Goal: Information Seeking & Learning: Learn about a topic

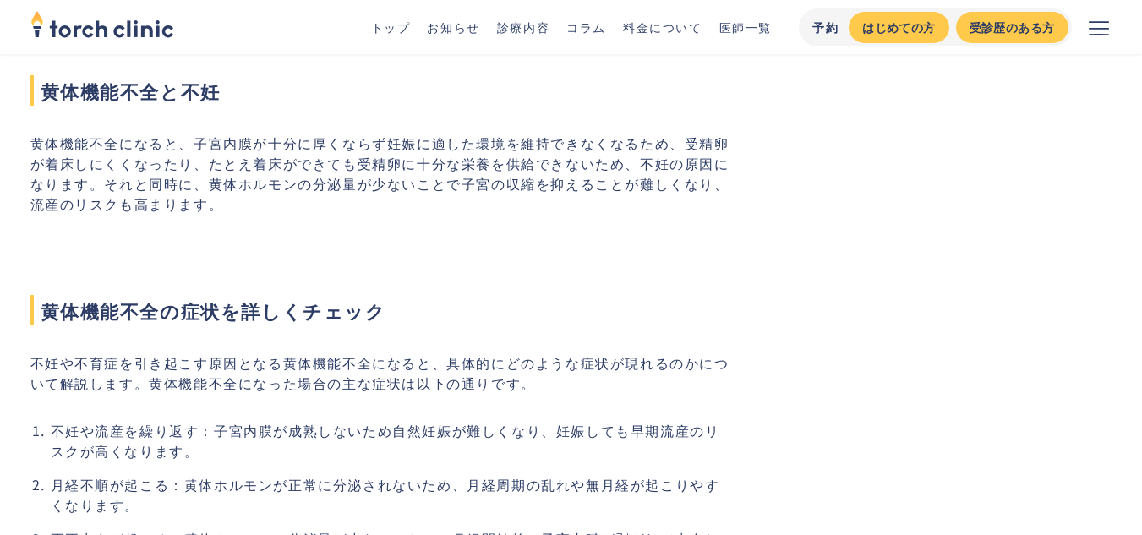
scroll to position [1268, 0]
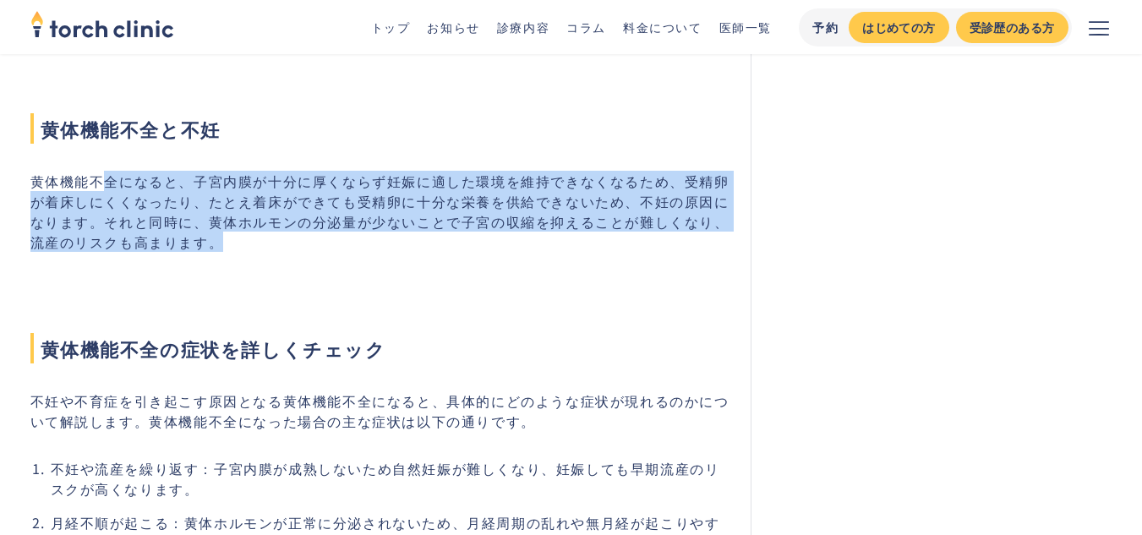
drag, startPoint x: 101, startPoint y: 172, endPoint x: 348, endPoint y: 257, distance: 261.3
click at [348, 252] on p "黄体機能不全になると、子宮内膜が十分に厚くならず妊娠に適した環境を維持できなくなるため、受精卵が着床しにくくなったり、たとえ着床ができても受精卵に十分な栄養を…" at bounding box center [380, 211] width 701 height 81
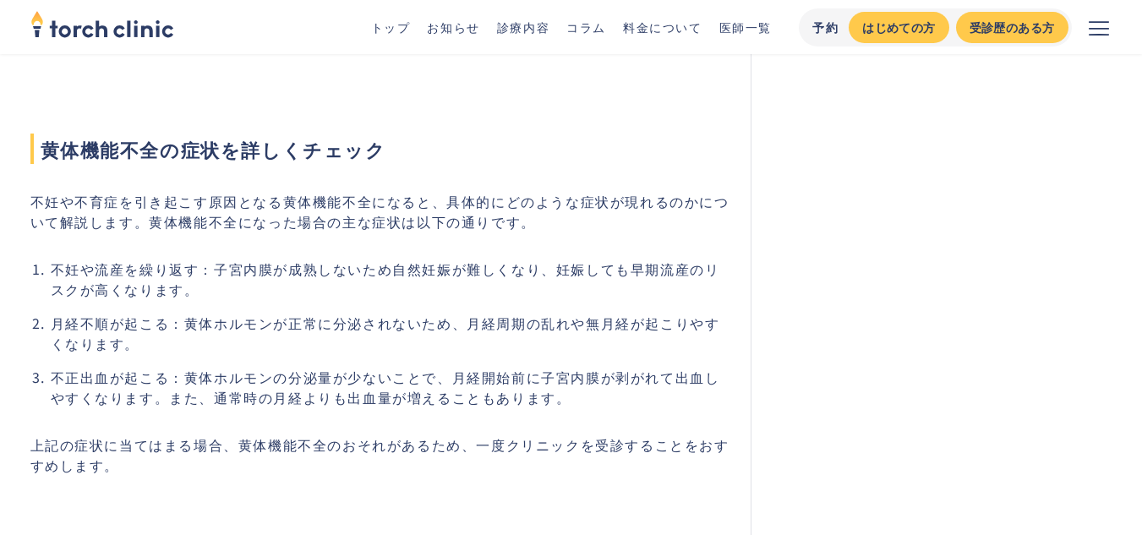
scroll to position [1522, 0]
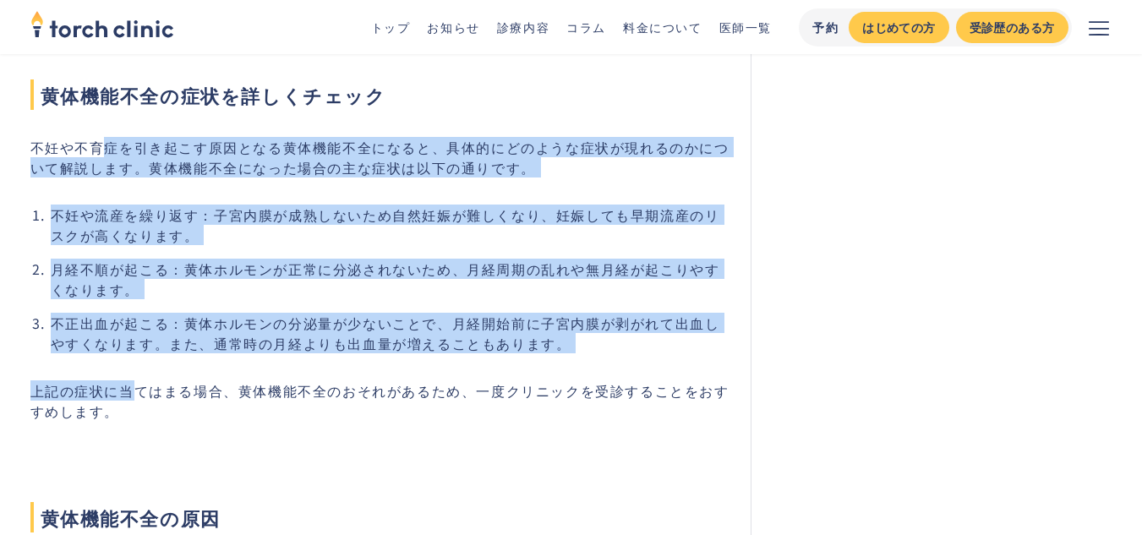
drag, startPoint x: 109, startPoint y: 144, endPoint x: 140, endPoint y: 416, distance: 274.0
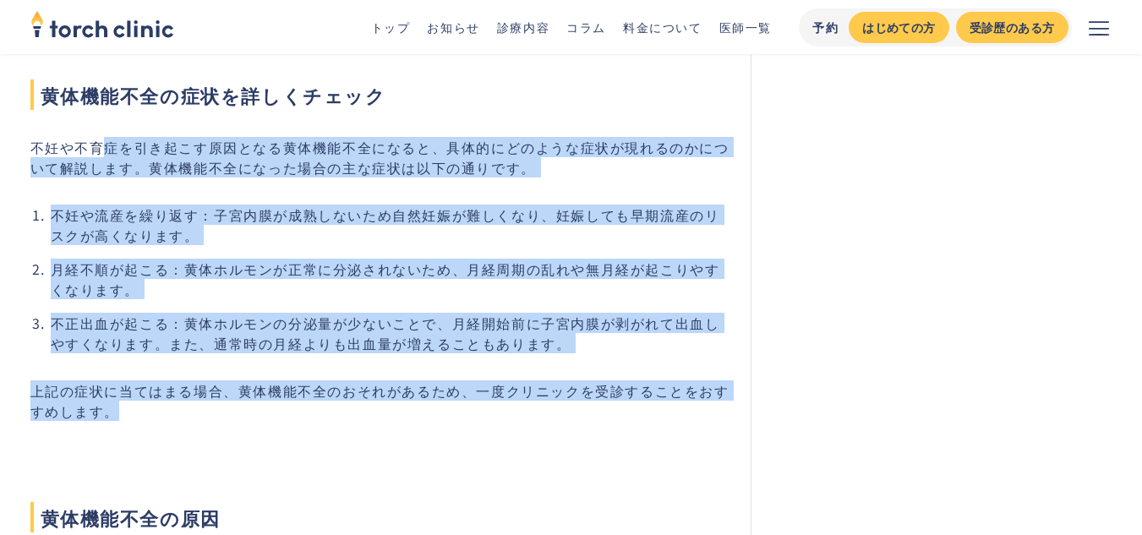
click at [140, 417] on p "上記の症状に当てはまる場合、黄体機能不全のおそれがあるため、一度クリニックを受診することをおすすめします。" at bounding box center [380, 401] width 701 height 41
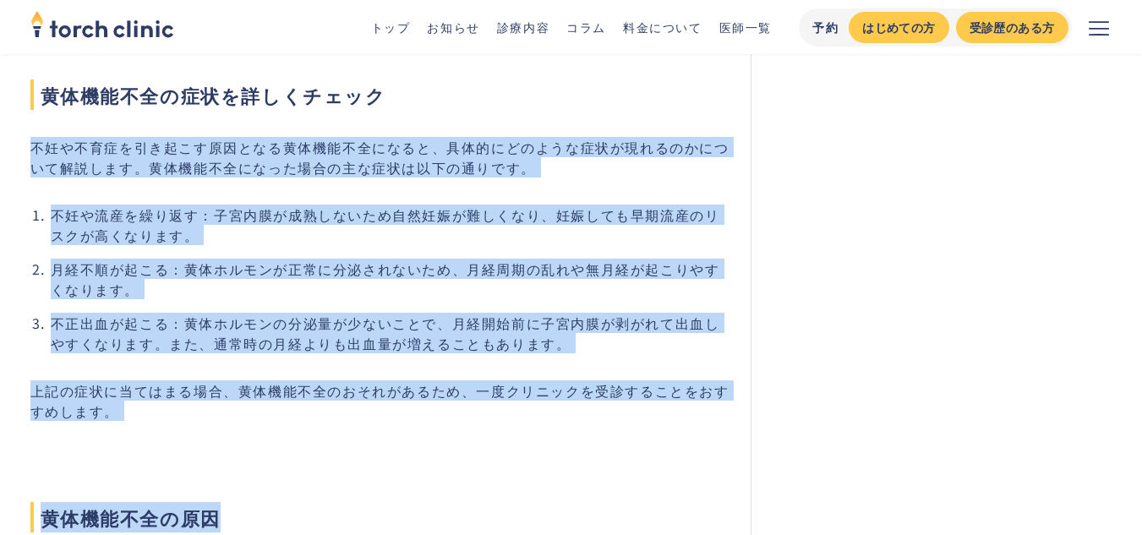
drag, startPoint x: 0, startPoint y: 123, endPoint x: 238, endPoint y: 525, distance: 466.7
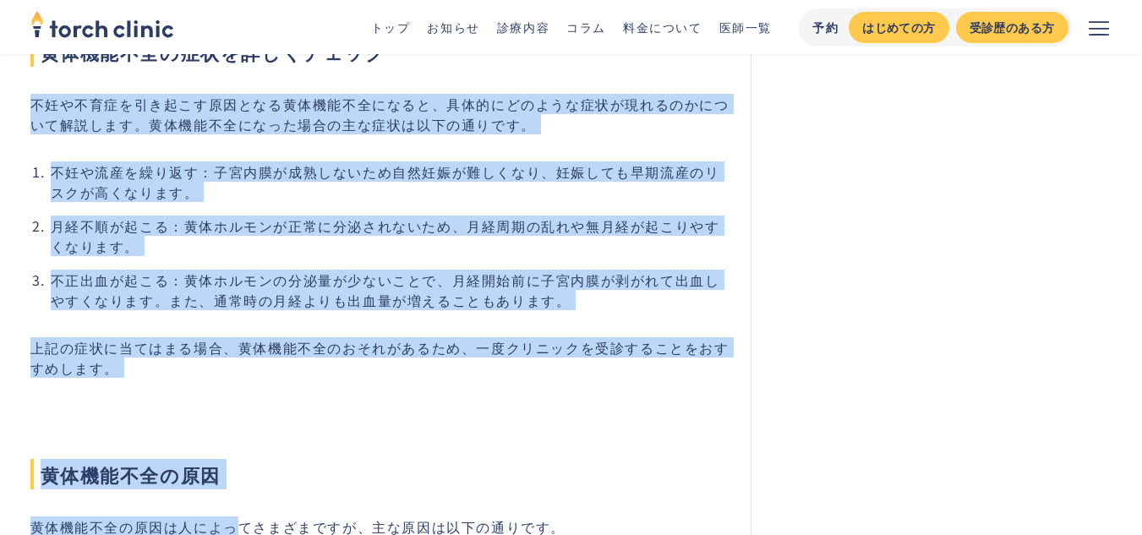
click at [212, 439] on h2 "黄体機能不全の原因" at bounding box center [380, 446] width 701 height 88
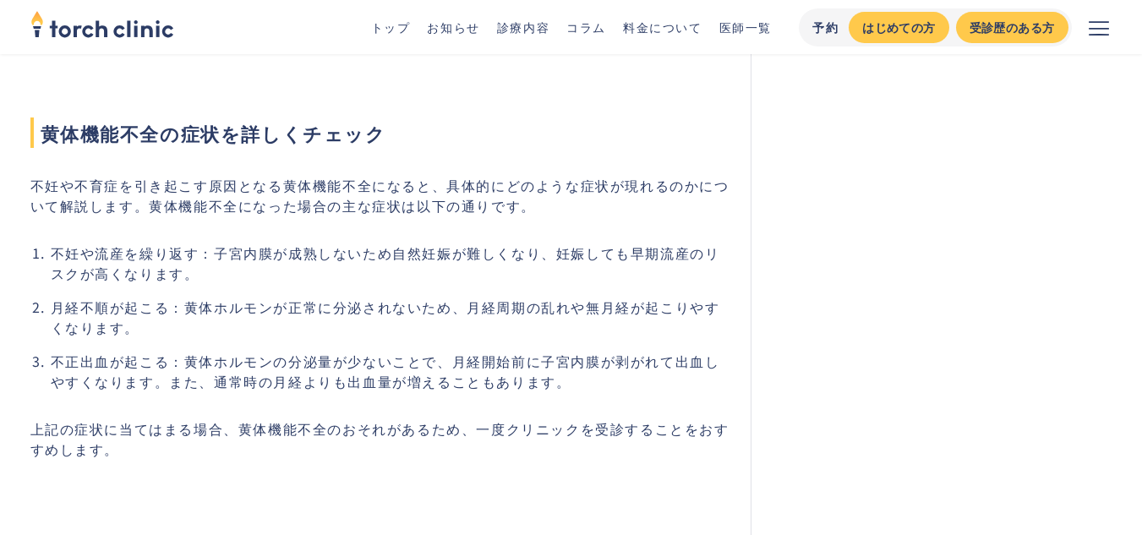
scroll to position [1481, 0]
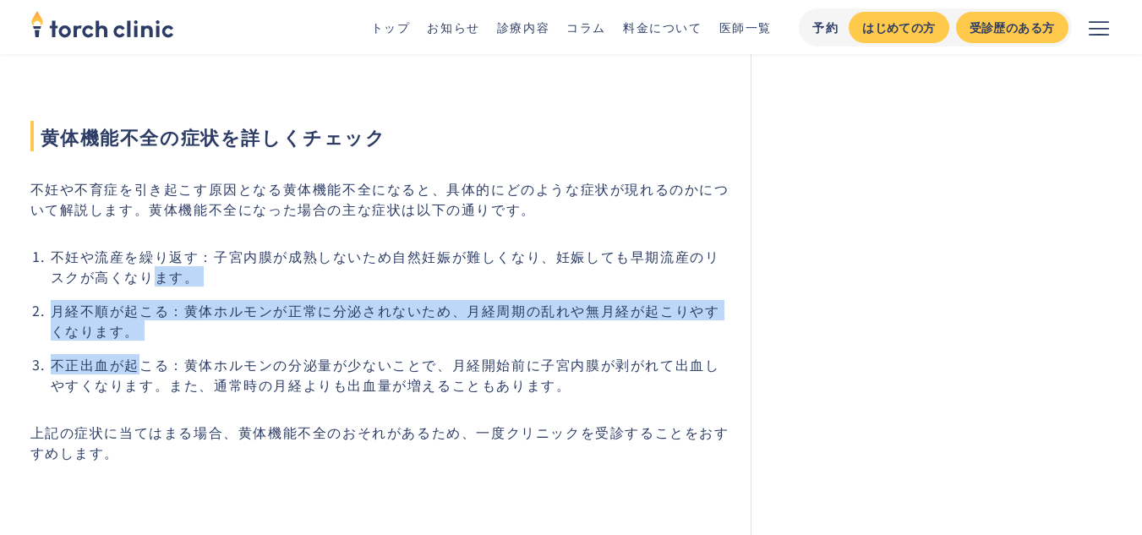
drag, startPoint x: 143, startPoint y: 284, endPoint x: 139, endPoint y: 390, distance: 105.8
click at [140, 386] on ol "不妊や流産を繰り返す：子宮内膜が成熟しないため自然妊娠が難しくなり、妊娠しても早期流産のリスクが高くなります。 月経不順が起こる：黄体ホルモンが正常に分泌され…" at bounding box center [380, 320] width 701 height 149
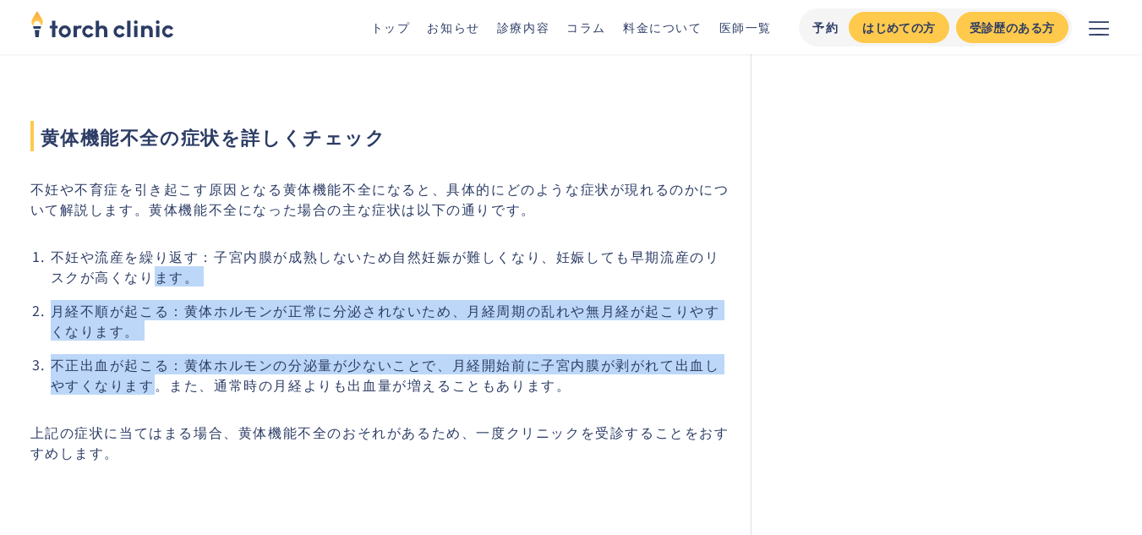
click at [139, 392] on li "不正出血が起こる：黄体ホルモンの分泌量が少ないことで、月経開始前に子宮内膜が剥がれて出血しやすくなります。また、通常時の月経よりも出血量が増えることもあります。" at bounding box center [391, 374] width 681 height 41
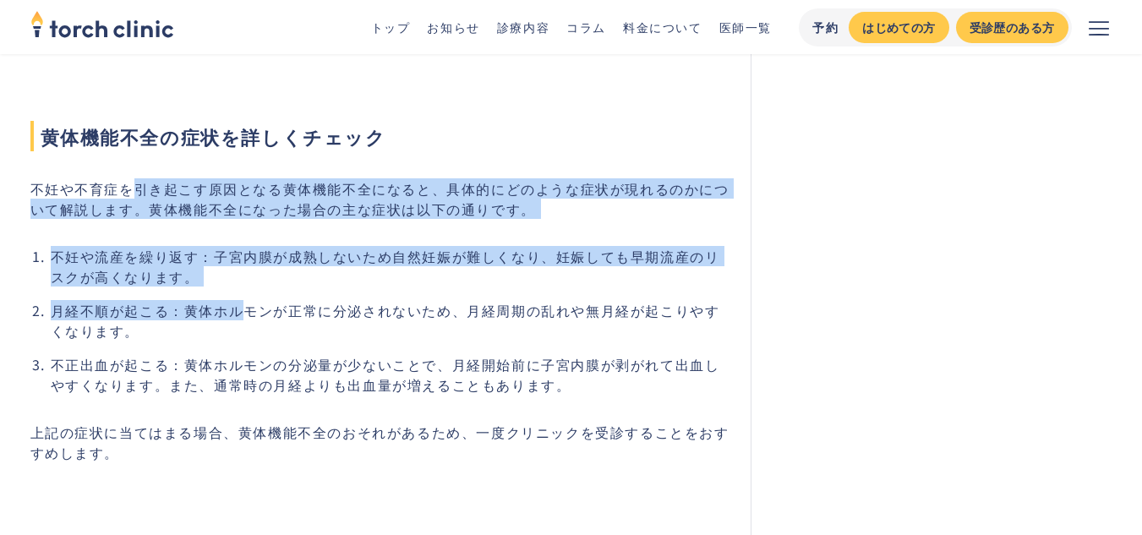
drag, startPoint x: 142, startPoint y: 210, endPoint x: 257, endPoint y: 320, distance: 159.1
click at [257, 320] on li "月経不順が起こる：黄体ホルモンが正常に分泌されないため、月経周期の乱れや無月経が起こりやすくなります。" at bounding box center [391, 320] width 681 height 41
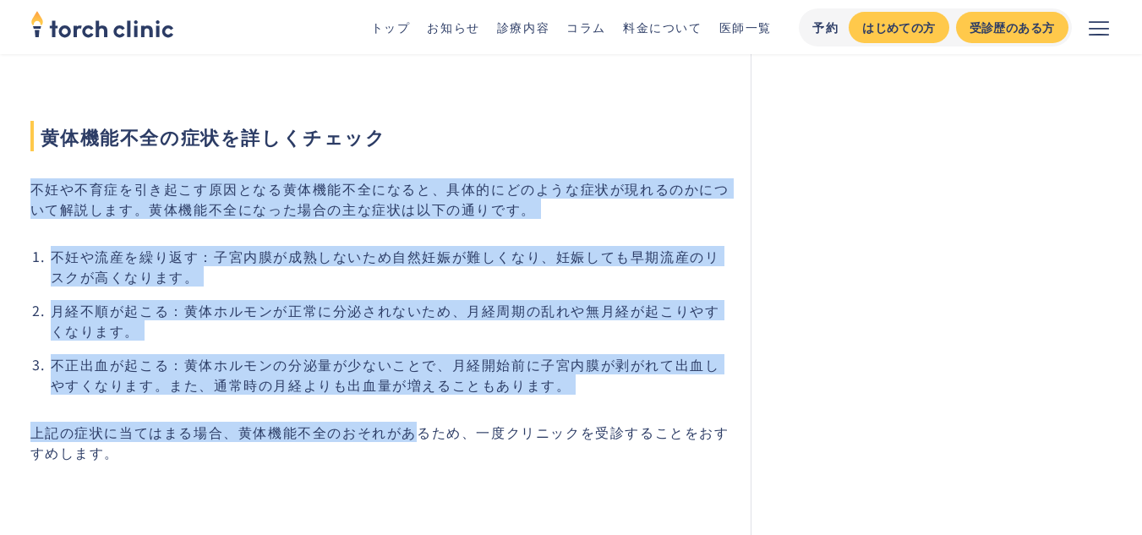
drag, startPoint x: 0, startPoint y: 181, endPoint x: 418, endPoint y: 439, distance: 490.9
click at [418, 439] on p "上記の症状に当てはまる場合、黄体機能不全のおそれがあるため、一度クリニックを受診することをおすすめします。" at bounding box center [380, 442] width 701 height 41
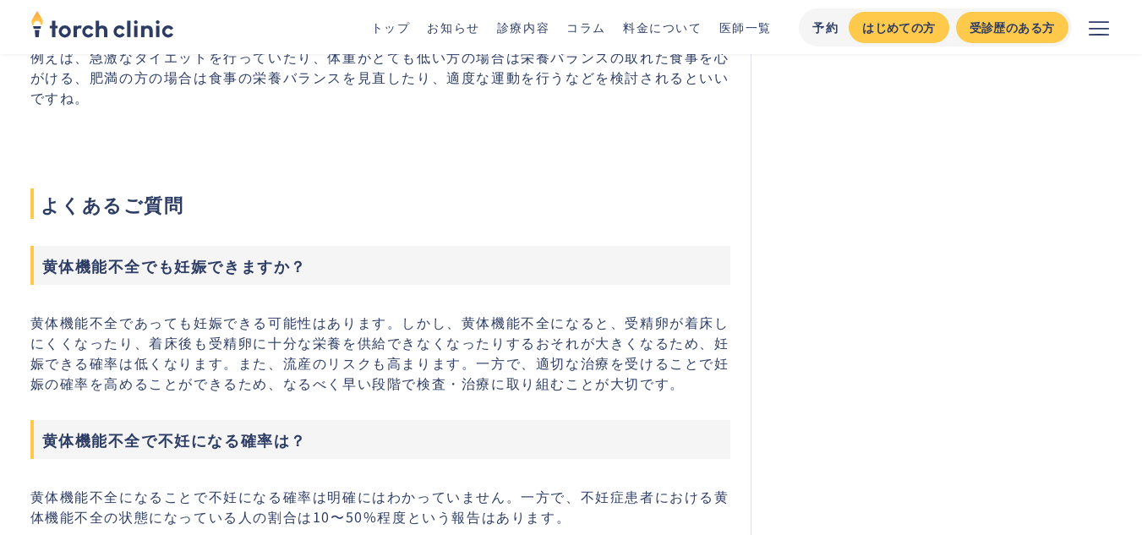
scroll to position [5201, 0]
